Goal: Task Accomplishment & Management: Manage account settings

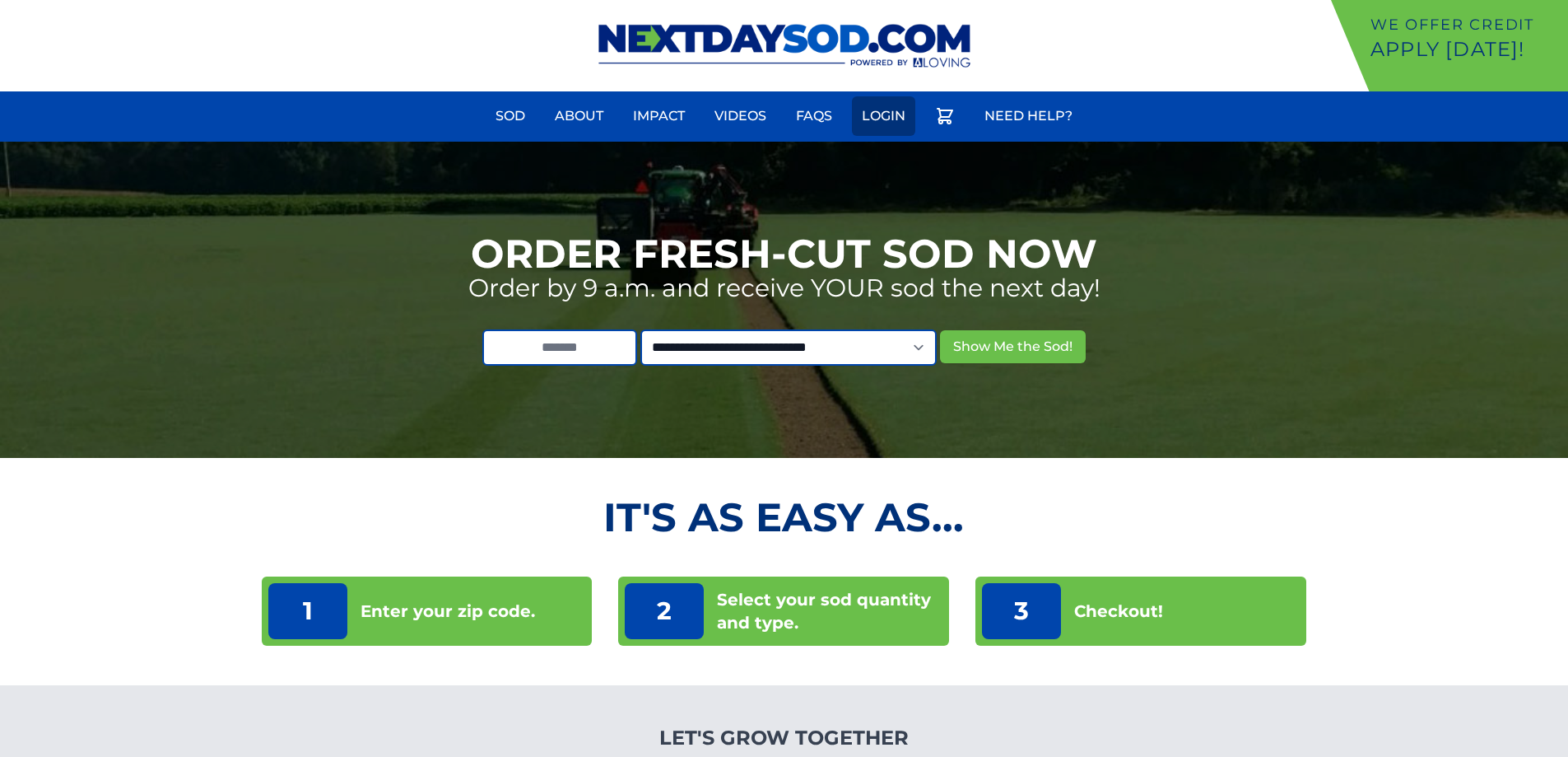
click at [896, 117] on link "Login" at bounding box center [884, 116] width 63 height 39
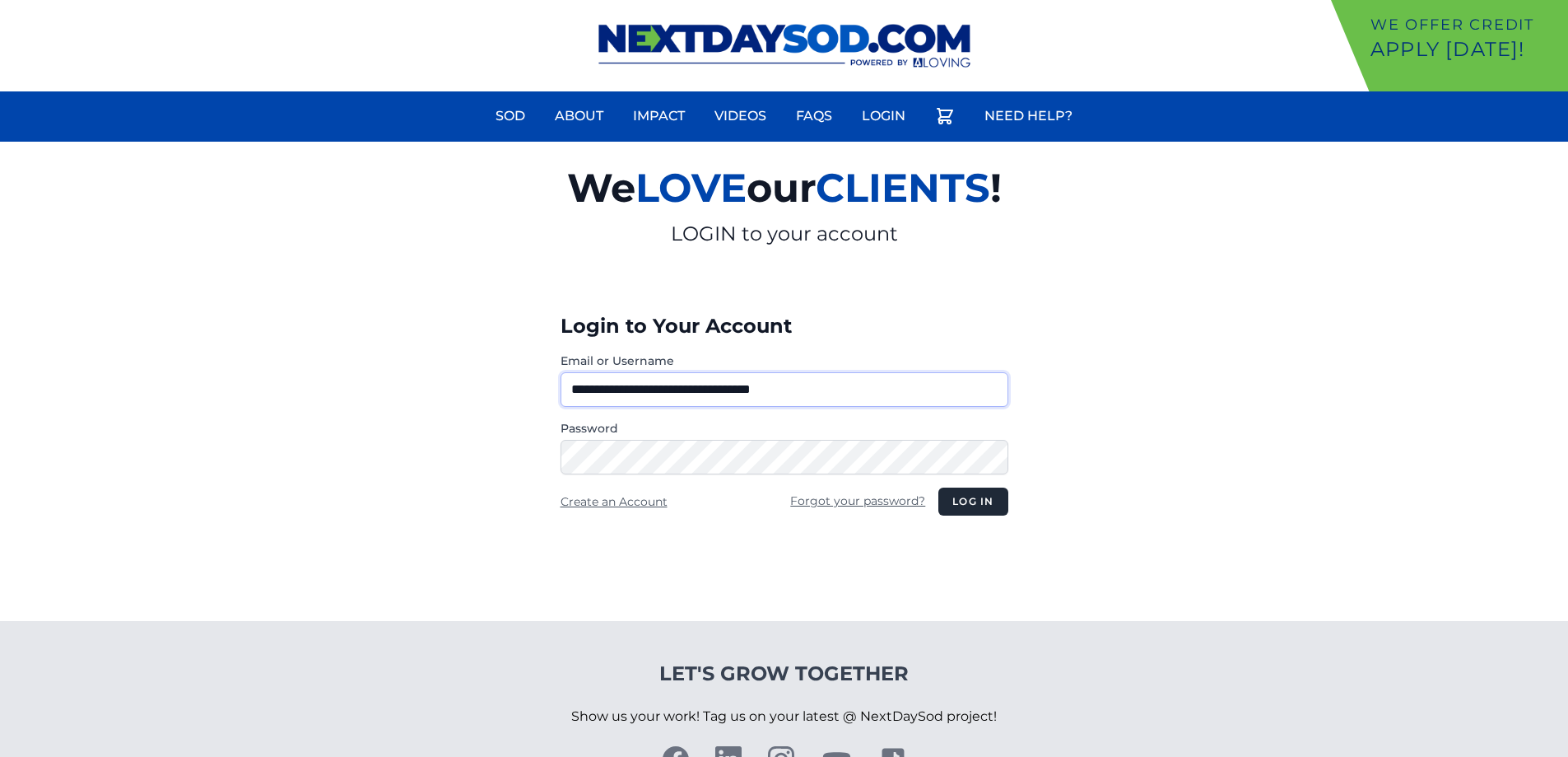
click at [696, 392] on input "**********" at bounding box center [785, 389] width 448 height 35
type input "**********"
click at [962, 503] on button "Log in" at bounding box center [973, 501] width 69 height 28
